Goal: Task Accomplishment & Management: Use online tool/utility

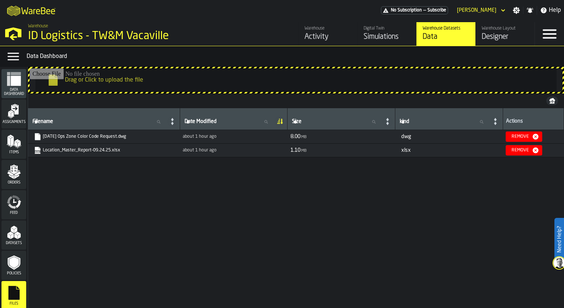
click at [110, 78] on input "Drag or Click to upload the file" at bounding box center [296, 80] width 533 height 24
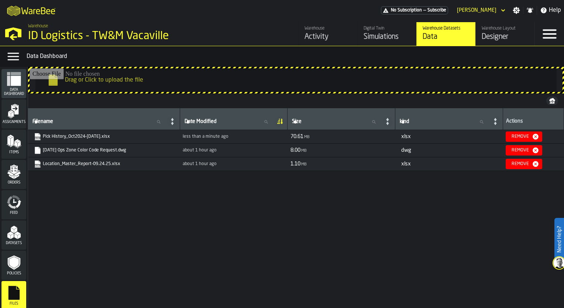
click at [413, 266] on div "Filename Filename Date Modified Date Modified Size Size kind kind Actions Pick …" at bounding box center [296, 206] width 536 height 197
click at [113, 83] on input "Drag or Click to upload the file" at bounding box center [296, 80] width 533 height 24
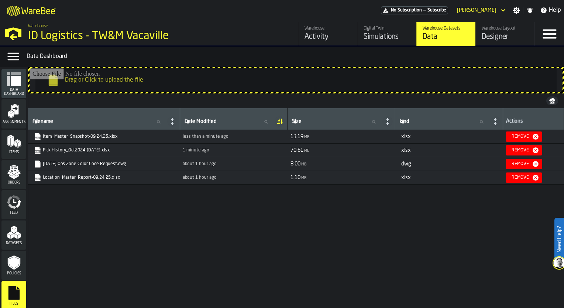
click at [114, 78] on input "Drag or Click to upload the file" at bounding box center [296, 80] width 533 height 24
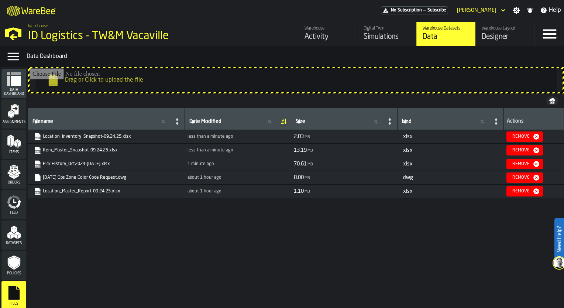
click at [321, 206] on div "Filename Filename Date Modified Date Modified Size Size kind kind Actions Locat…" at bounding box center [296, 206] width 536 height 197
